Goal: Task Accomplishment & Management: Use online tool/utility

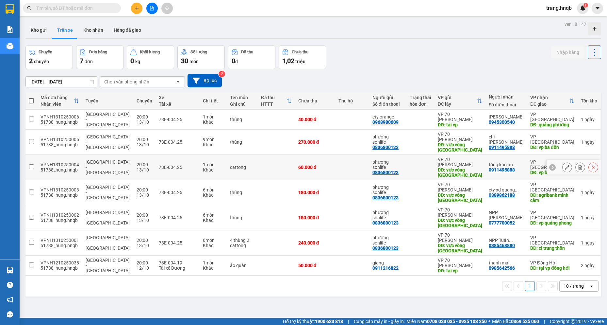
click at [579, 167] on icon at bounding box center [581, 167] width 4 height 5
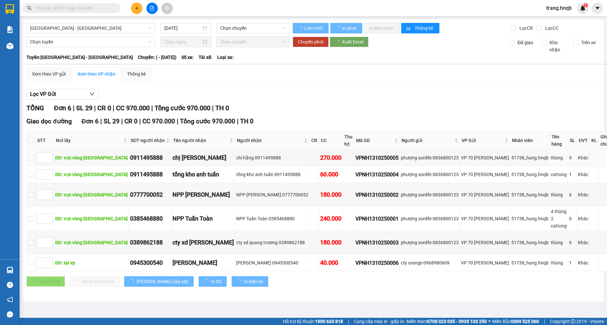
type input "[DATE]"
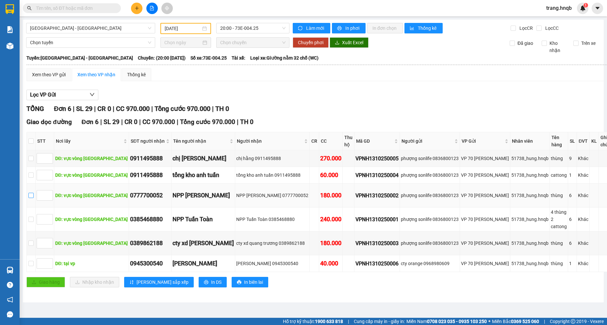
click at [34, 193] on input "checkbox" at bounding box center [30, 195] width 5 height 5
checkbox input "true"
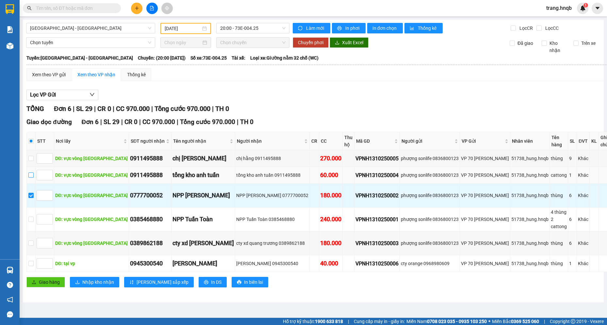
click at [34, 172] on input "checkbox" at bounding box center [30, 174] width 5 height 5
checkbox input "true"
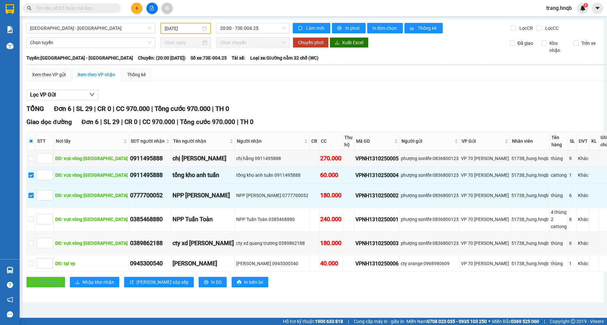
click at [52, 278] on span "Giao hàng" at bounding box center [49, 281] width 21 height 7
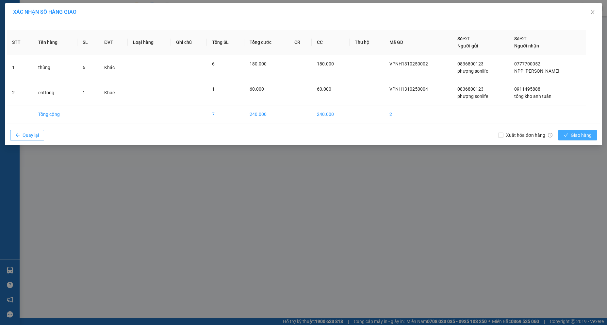
click at [590, 135] on span "Giao hàng" at bounding box center [581, 134] width 21 height 7
